Goal: Obtain resource: Download file/media

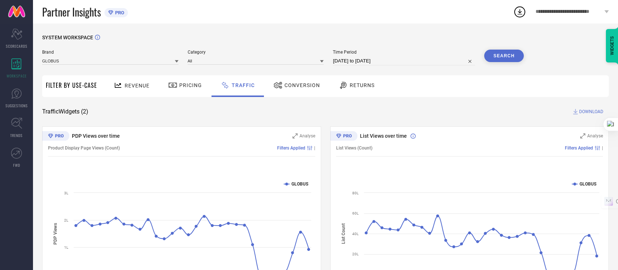
scroll to position [51, 0]
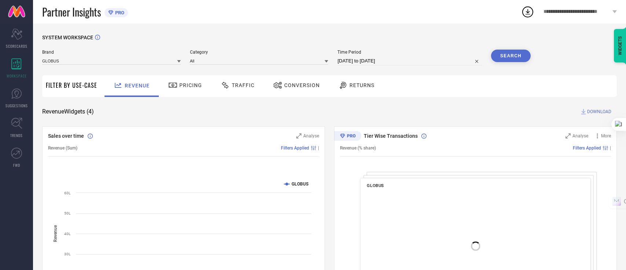
click at [228, 87] on icon at bounding box center [225, 85] width 9 height 9
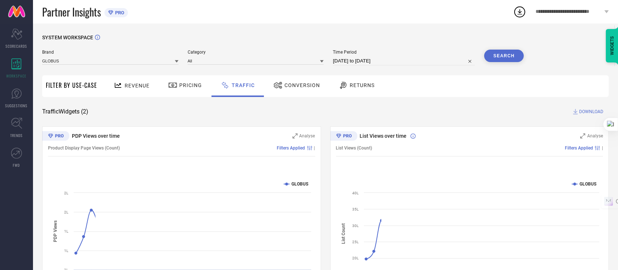
select select "6"
select select "2025"
select select "7"
select select "2025"
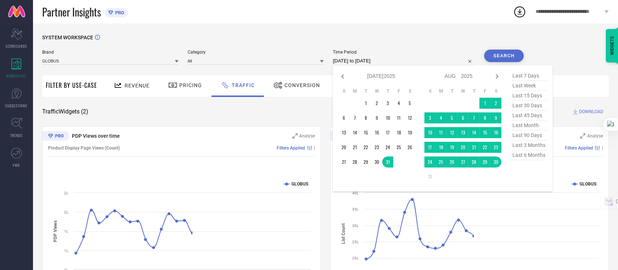
click at [377, 60] on input "31-07-2025 to 30-08-2025" at bounding box center [404, 60] width 142 height 9
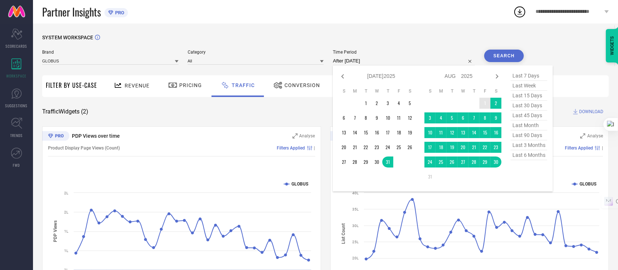
click at [481, 102] on td "1" at bounding box center [485, 103] width 11 height 11
type input "01-08-2025 to 30-08-2025"
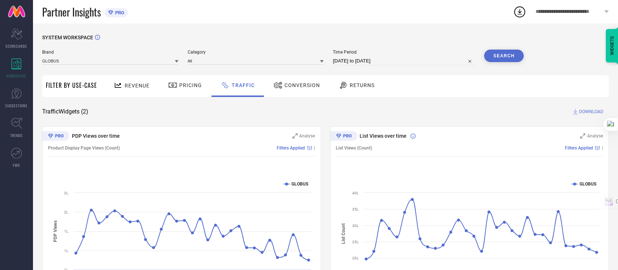
click at [500, 58] on button "Search" at bounding box center [505, 56] width 40 height 12
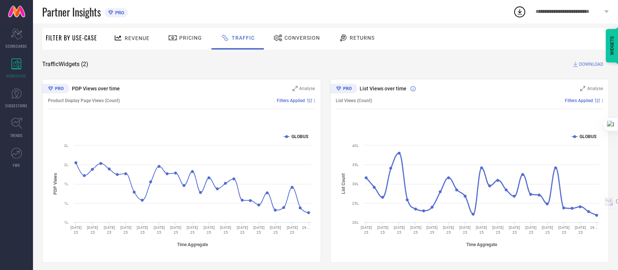
scroll to position [48, 0]
click at [581, 63] on span "DOWNLOAD" at bounding box center [592, 63] width 24 height 7
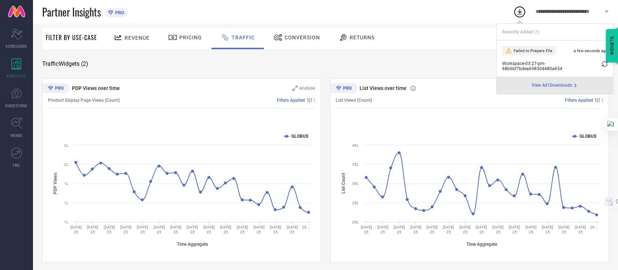
click at [604, 66] on icon at bounding box center [605, 64] width 6 height 6
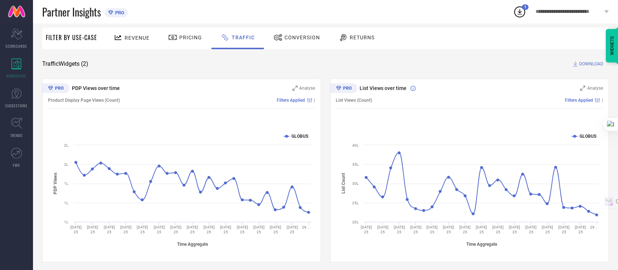
click at [518, 15] on icon at bounding box center [519, 11] width 13 height 13
click at [519, 14] on icon at bounding box center [519, 11] width 13 height 13
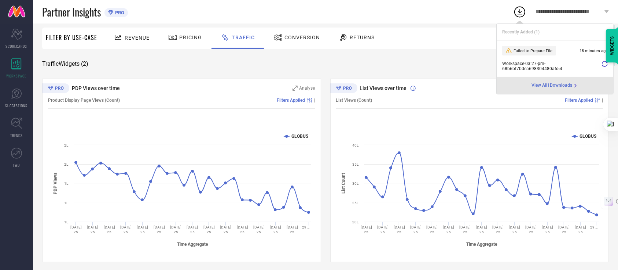
click at [606, 65] on icon at bounding box center [605, 64] width 6 height 6
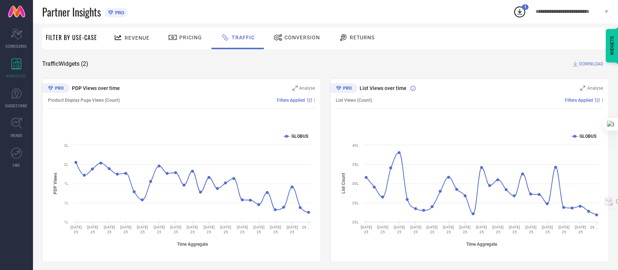
click at [520, 10] on icon at bounding box center [520, 12] width 5 height 6
click at [578, 101] on span "Filters Applied" at bounding box center [579, 100] width 28 height 5
click at [591, 63] on span "DOWNLOAD" at bounding box center [592, 63] width 24 height 7
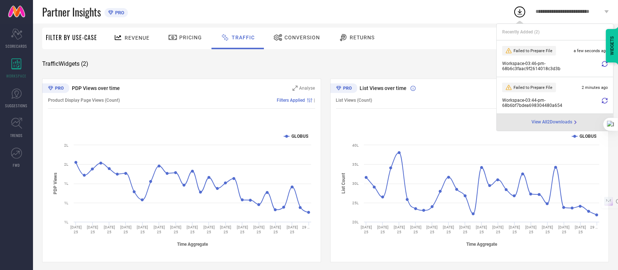
click at [603, 97] on li "Failed to Prepare File 2 minutes ago Workspace - 03:44-pm - 68b6bf7bdea69830448…" at bounding box center [555, 95] width 117 height 37
click at [606, 104] on div at bounding box center [605, 103] width 6 height 10
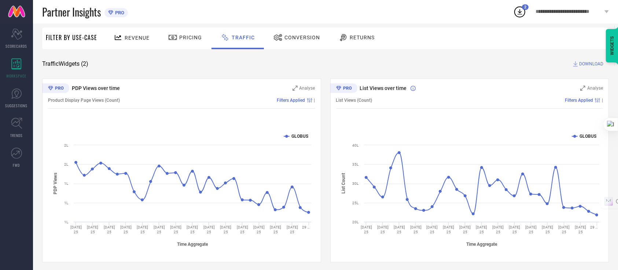
click at [522, 12] on icon at bounding box center [519, 11] width 13 height 13
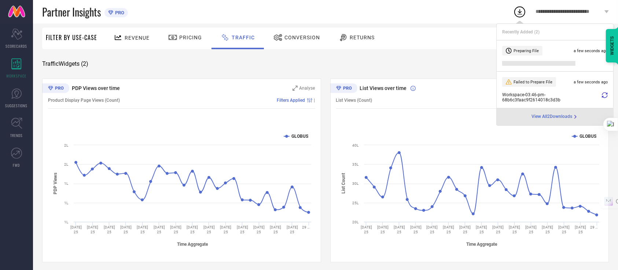
click at [604, 96] on icon at bounding box center [605, 95] width 6 height 6
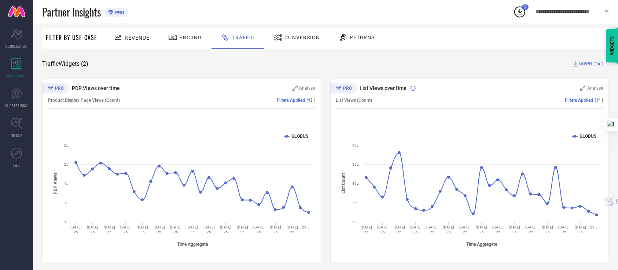
click at [519, 16] on icon at bounding box center [519, 11] width 13 height 13
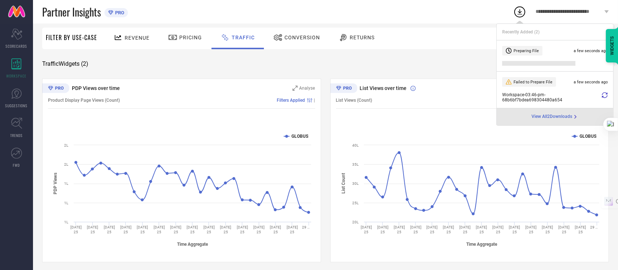
click at [542, 115] on span "View All 2 Downloads" at bounding box center [552, 117] width 41 height 6
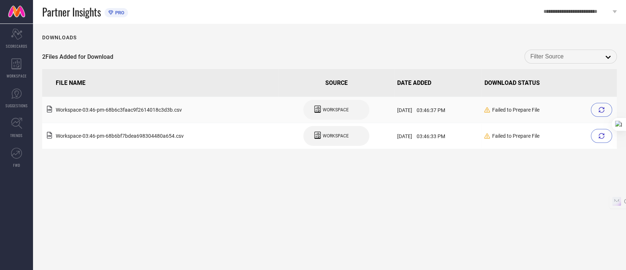
click at [600, 109] on icon at bounding box center [602, 110] width 6 height 6
click at [606, 109] on div at bounding box center [601, 110] width 21 height 14
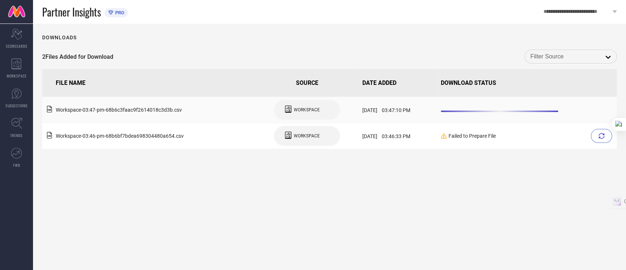
click at [303, 117] on div "WORKSPACE" at bounding box center [307, 110] width 66 height 20
click at [557, 60] on input at bounding box center [570, 57] width 81 height 10
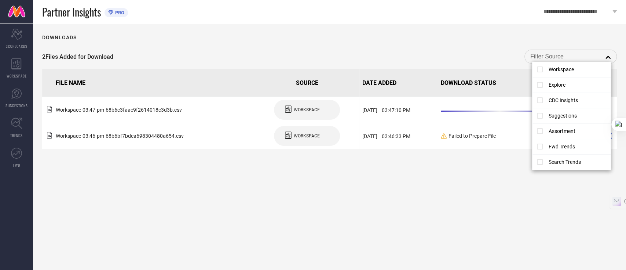
click at [466, 60] on div "2 Files Added for Download close" at bounding box center [329, 57] width 575 height 14
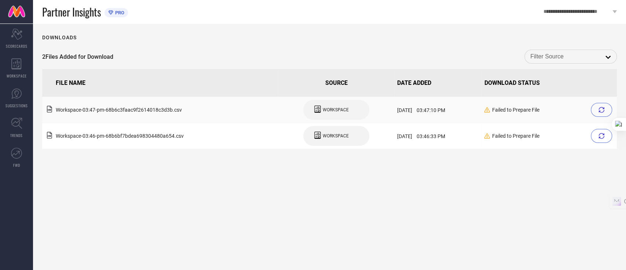
click at [603, 108] on icon at bounding box center [602, 110] width 6 height 6
click at [2, 70] on div "WORKSPACE" at bounding box center [16, 68] width 33 height 29
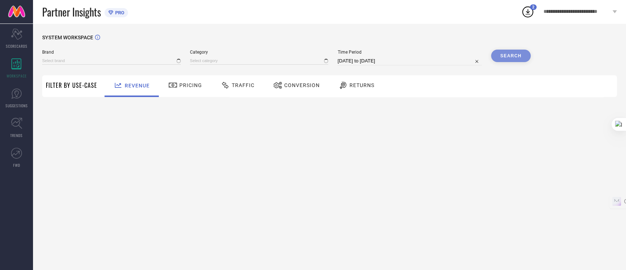
type input "GLOBUS"
type input "All"
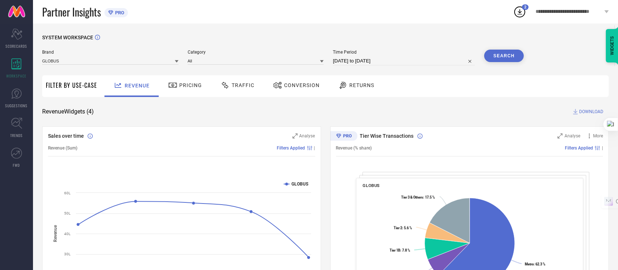
click at [286, 84] on span "Conversion" at bounding box center [302, 85] width 36 height 6
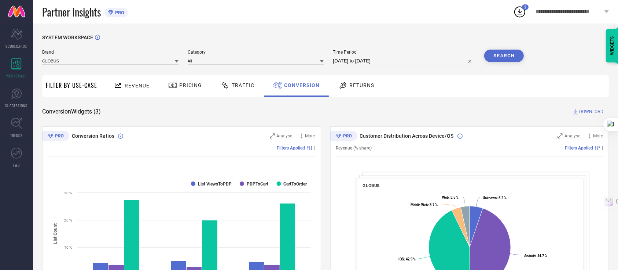
click at [228, 89] on icon at bounding box center [225, 85] width 9 height 9
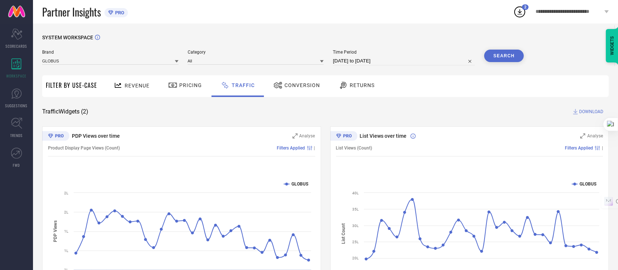
click at [174, 89] on icon at bounding box center [172, 85] width 9 height 9
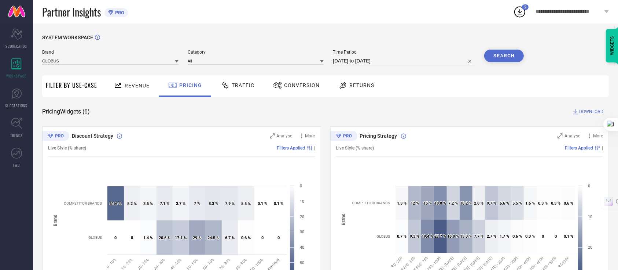
click at [129, 85] on span "Revenue" at bounding box center [137, 86] width 25 height 6
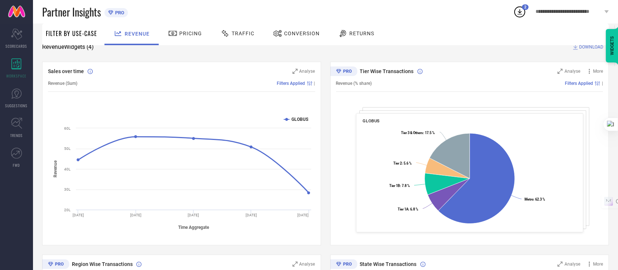
scroll to position [65, 0]
click at [198, 41] on div "Pricing" at bounding box center [185, 34] width 52 height 22
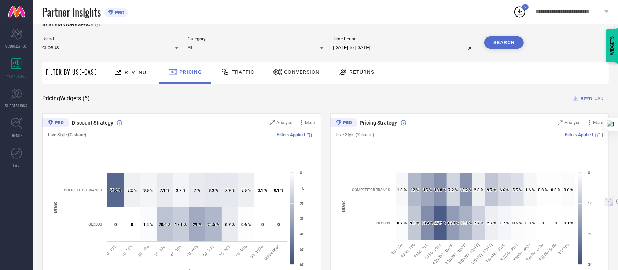
scroll to position [0, 0]
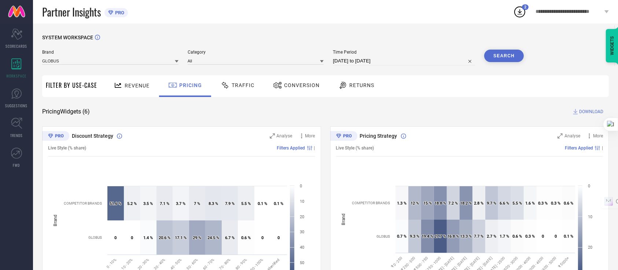
click at [121, 78] on div "Revenue" at bounding box center [132, 86] width 54 height 22
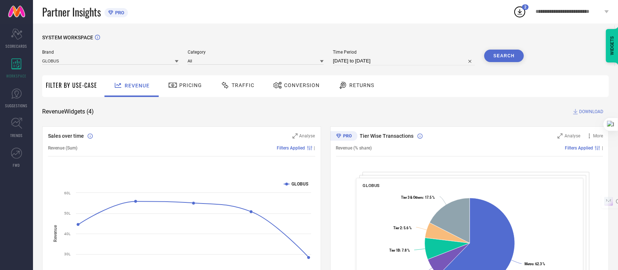
click at [241, 87] on span "Traffic" at bounding box center [243, 85] width 23 height 6
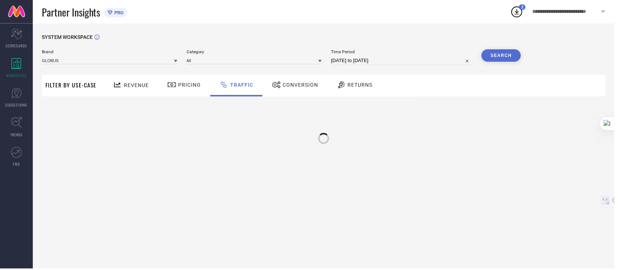
click at [241, 87] on span "Traffic" at bounding box center [243, 85] width 23 height 6
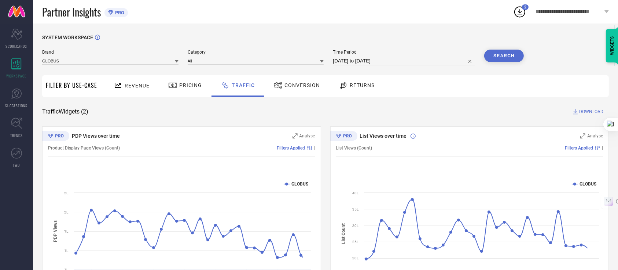
select select "6"
select select "2025"
select select "7"
select select "2025"
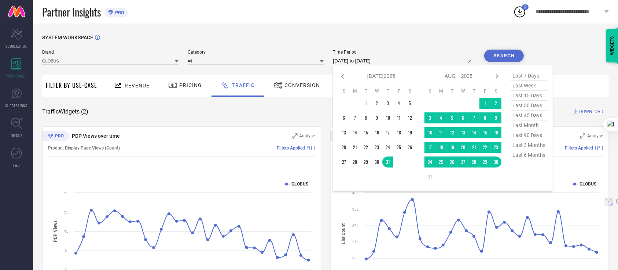
click at [398, 57] on input "31-07-2025 to 30-08-2025" at bounding box center [404, 60] width 142 height 9
click at [481, 102] on td "1" at bounding box center [485, 103] width 11 height 11
type input "01-08-2025 to 30-08-2025"
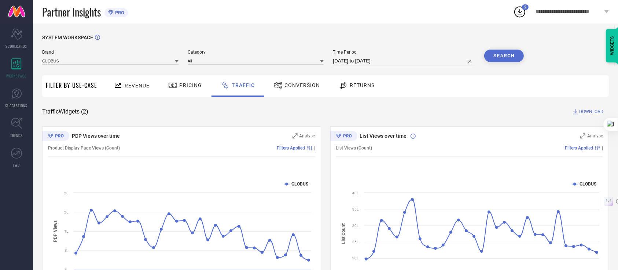
click at [586, 108] on span "DOWNLOAD" at bounding box center [592, 111] width 24 height 7
click at [519, 10] on icon at bounding box center [519, 11] width 13 height 13
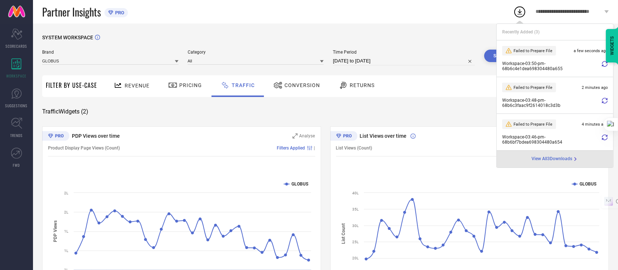
click at [603, 70] on div at bounding box center [605, 66] width 6 height 10
